Goal: Task Accomplishment & Management: Manage account settings

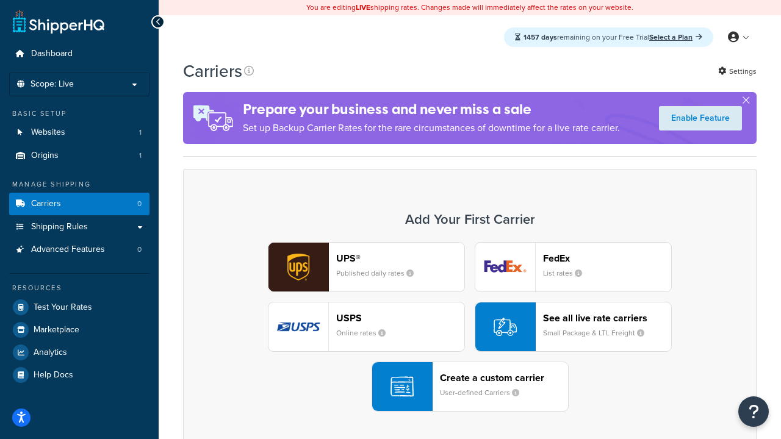
click at [470, 327] on div "UPS® Published daily rates FedEx List rates USPS Online rates See all live rate…" at bounding box center [470, 327] width 548 height 170
click at [607, 258] on header "FedEx" at bounding box center [607, 259] width 128 height 12
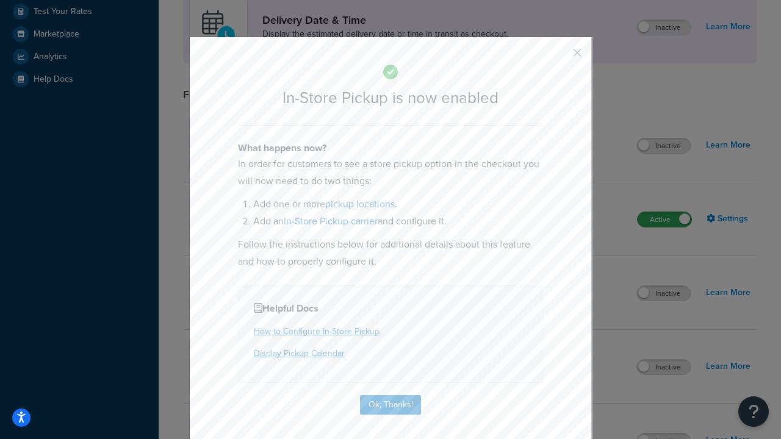
scroll to position [342, 0]
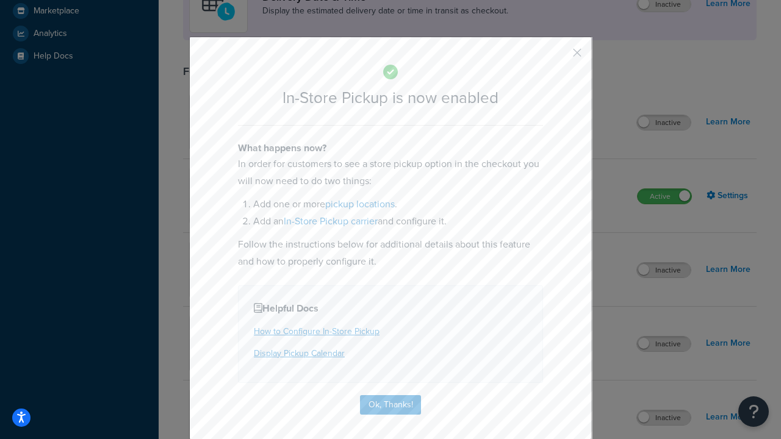
click at [559, 57] on button "button" at bounding box center [559, 57] width 3 height 3
